Goal: Task Accomplishment & Management: Use online tool/utility

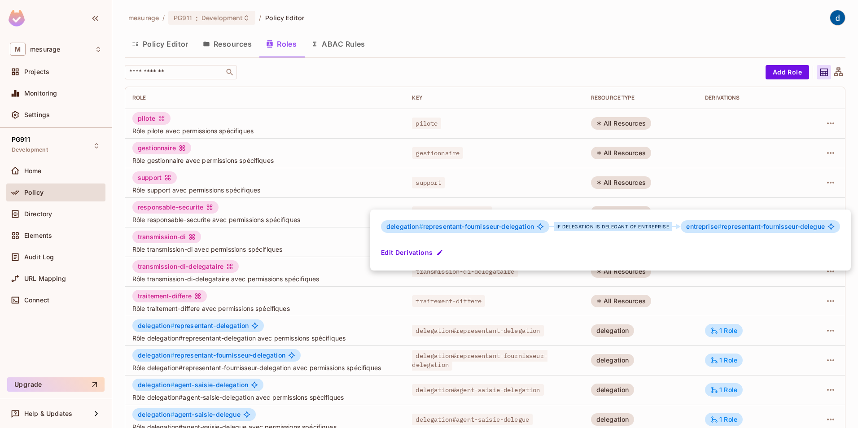
scroll to position [162, 0]
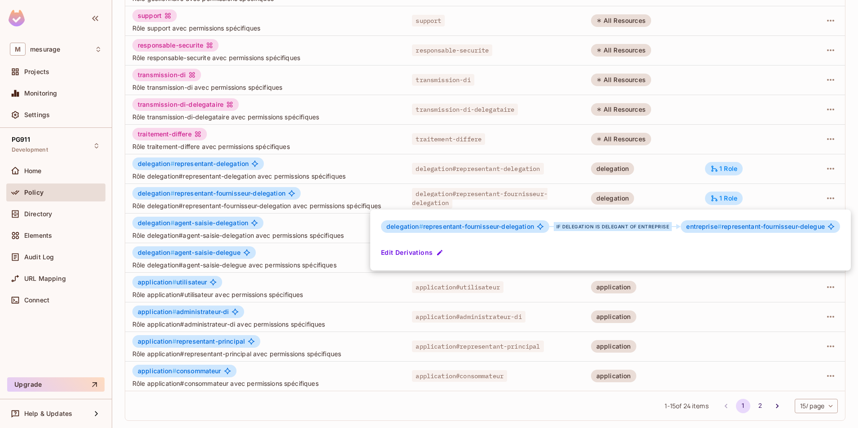
click at [131, 425] on div at bounding box center [429, 214] width 858 height 428
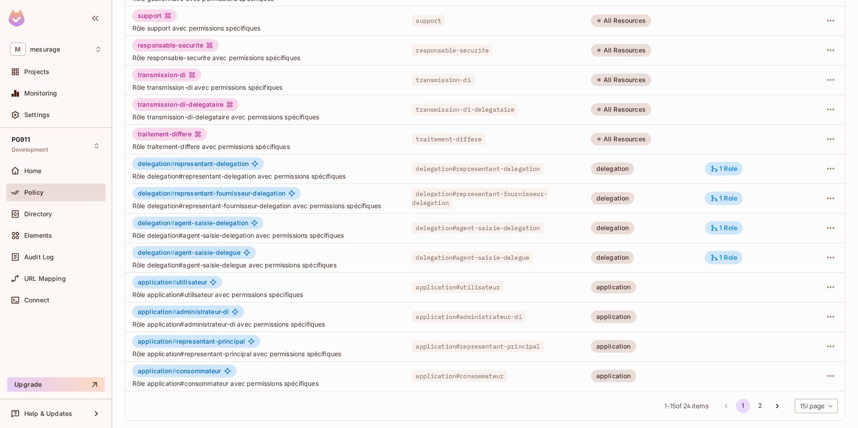
click at [118, 418] on div "mesurage / PG911 : Development / Policy Editor Policy Editor Resources Roles AB…" at bounding box center [485, 214] width 746 height 428
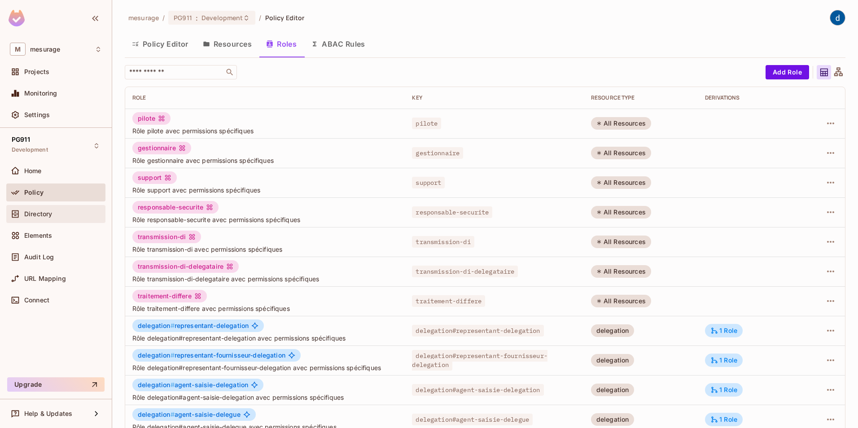
click at [27, 217] on span "Directory" at bounding box center [38, 213] width 28 height 7
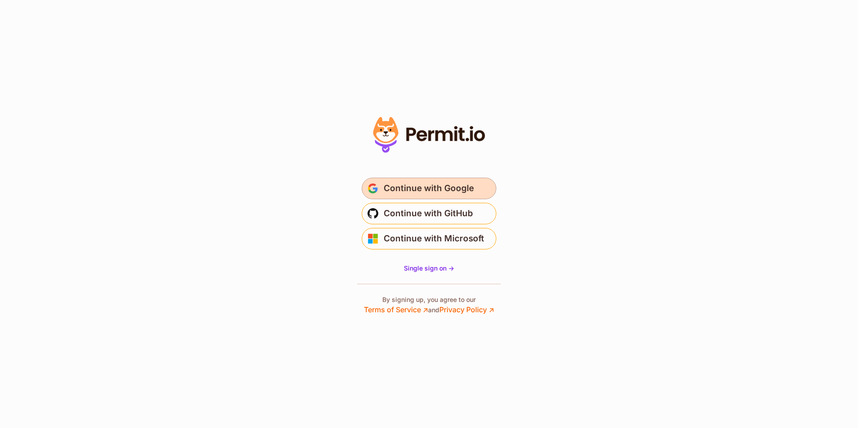
click at [454, 193] on span "Continue with Google" at bounding box center [429, 188] width 90 height 14
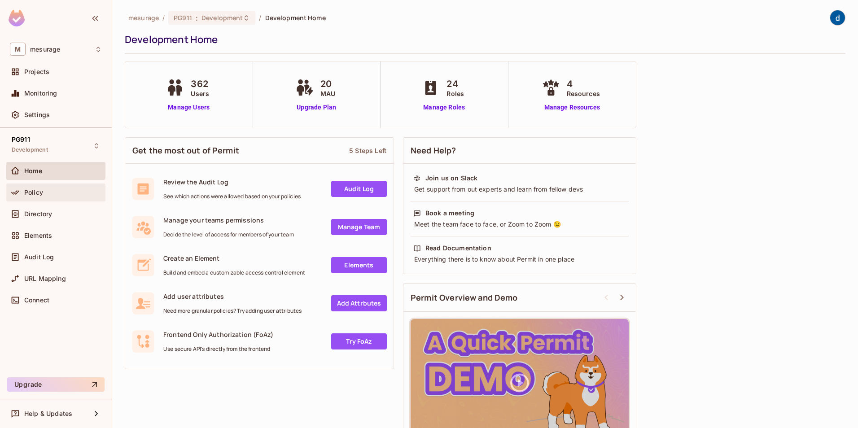
click at [34, 190] on span "Policy" at bounding box center [33, 192] width 19 height 7
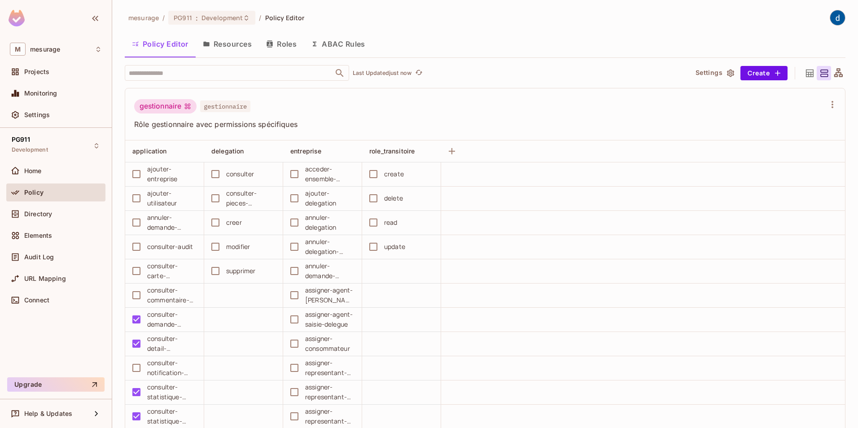
click at [232, 44] on button "Resources" at bounding box center [227, 44] width 63 height 22
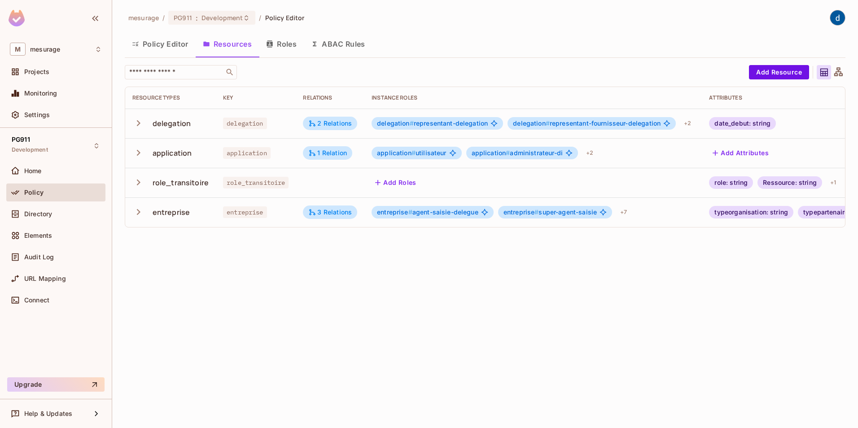
click at [137, 184] on icon "button" at bounding box center [139, 182] width 4 height 6
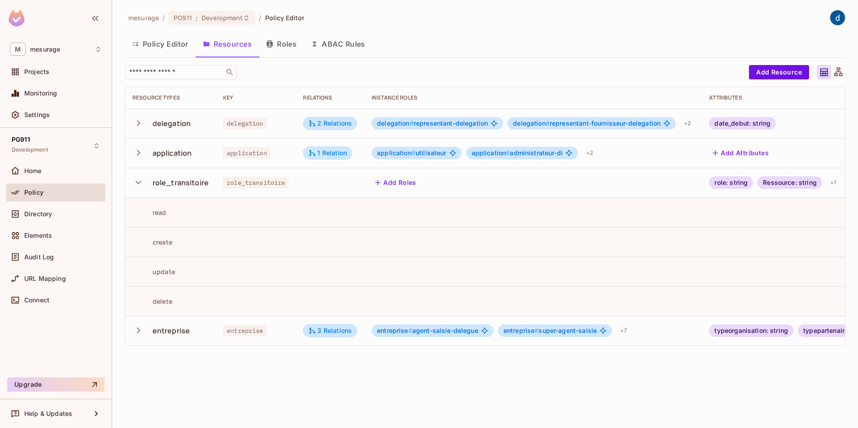
click at [137, 184] on icon "button" at bounding box center [138, 182] width 12 height 12
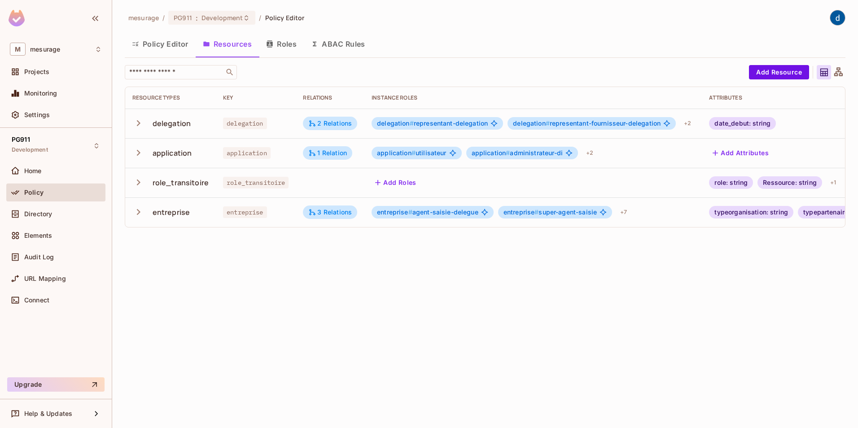
click at [221, 293] on div "mesurage / PG911 : Development / Policy Editor Policy Editor Resources Roles AB…" at bounding box center [485, 214] width 746 height 428
